Goal: Navigation & Orientation: Find specific page/section

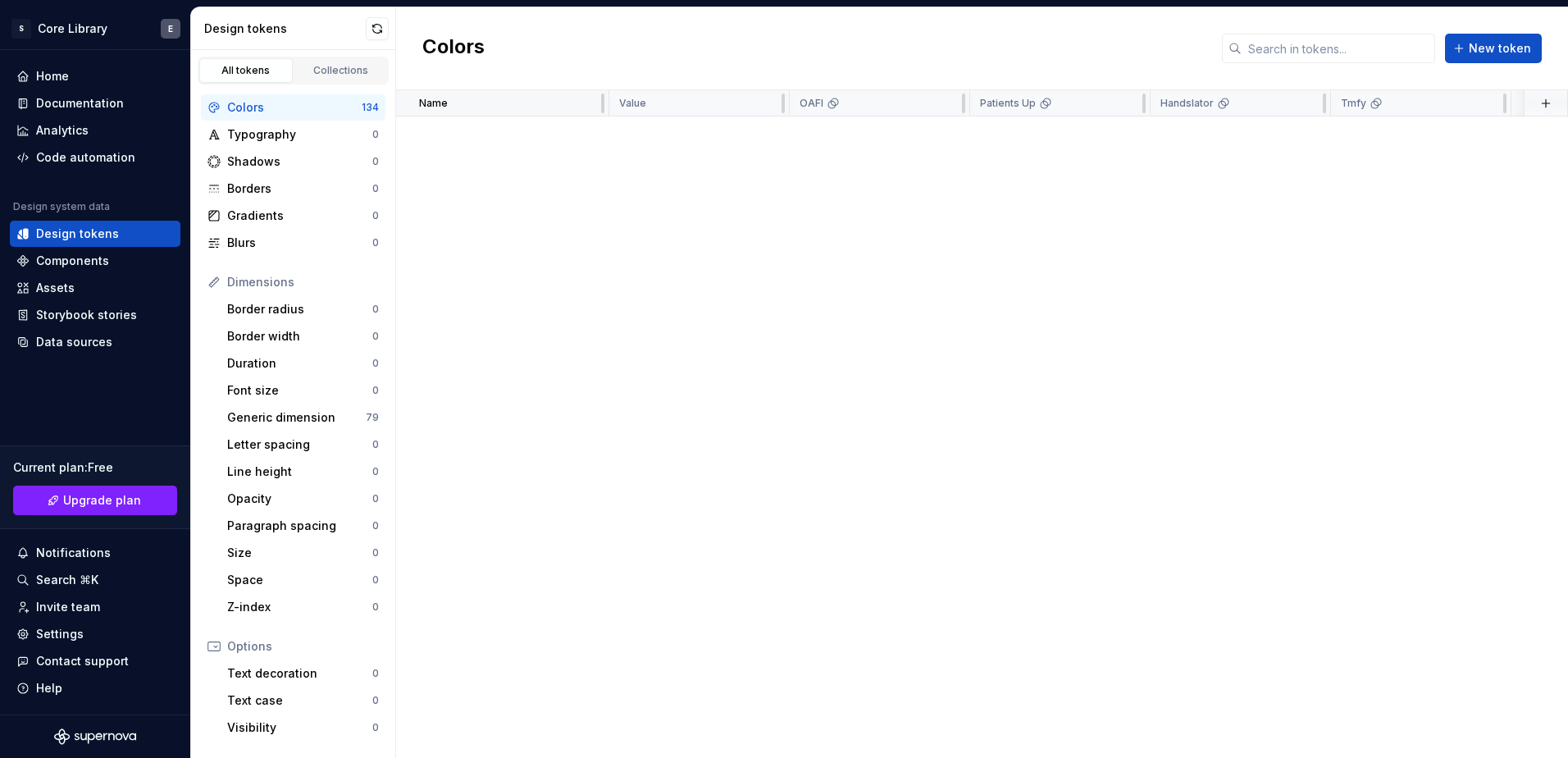
scroll to position [3115, 0]
